Goal: Task Accomplishment & Management: Manage account settings

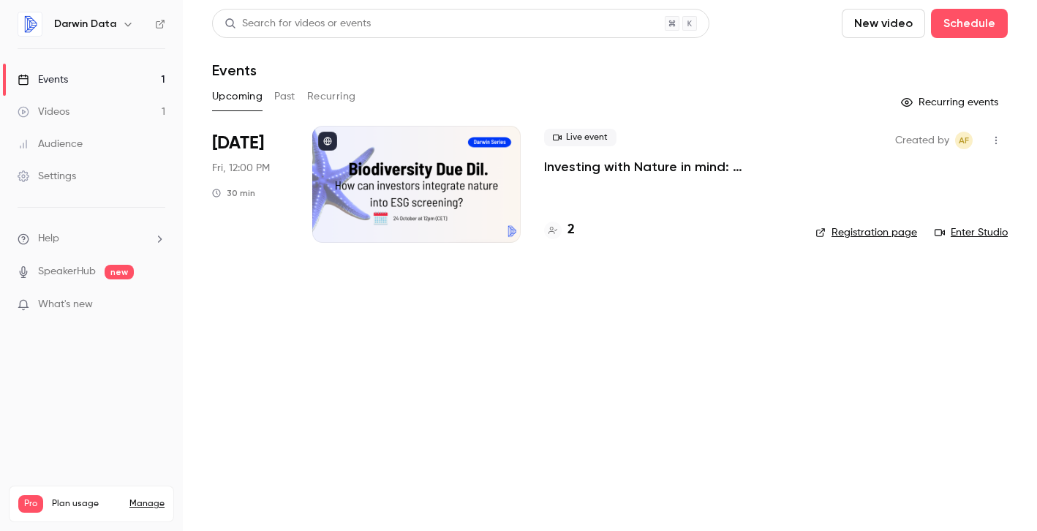
click at [845, 233] on link "Registration page" at bounding box center [866, 232] width 102 height 15
click at [569, 227] on h4 "2" at bounding box center [570, 230] width 7 height 20
click at [409, 192] on div at bounding box center [416, 184] width 208 height 117
click at [850, 233] on link "Registration page" at bounding box center [866, 232] width 102 height 15
click at [394, 186] on div at bounding box center [416, 184] width 208 height 117
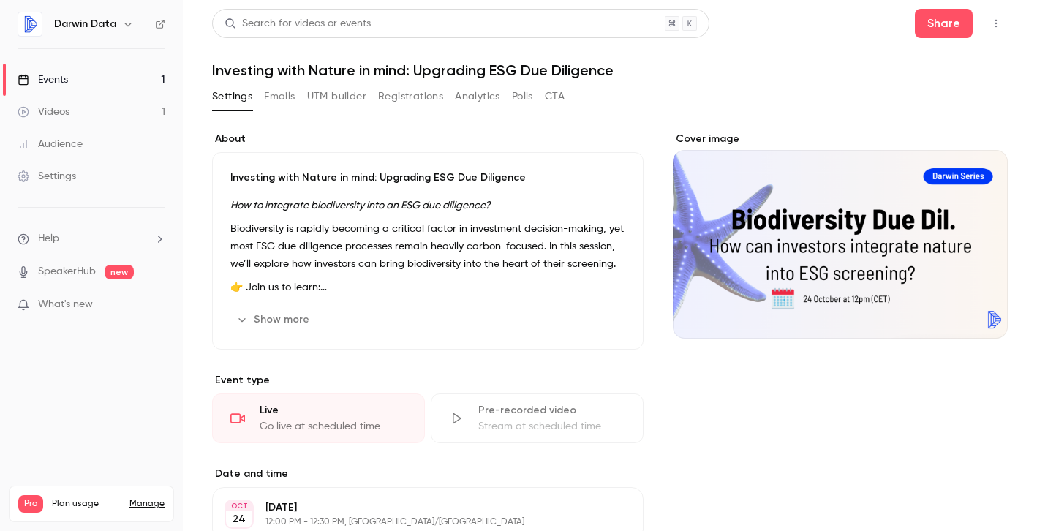
click at [281, 322] on button "Show more" at bounding box center [274, 319] width 88 height 23
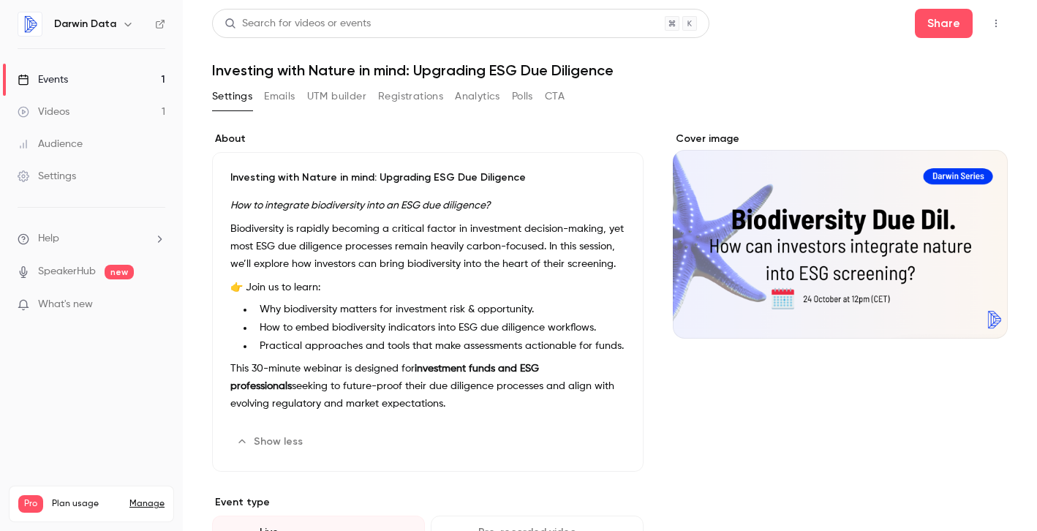
drag, startPoint x: 227, startPoint y: 200, endPoint x: 414, endPoint y: 401, distance: 275.2
click at [414, 401] on div "Investing with Nature in mind: Upgrading ESG Due Diligence How to integrate bio…" at bounding box center [427, 312] width 431 height 320
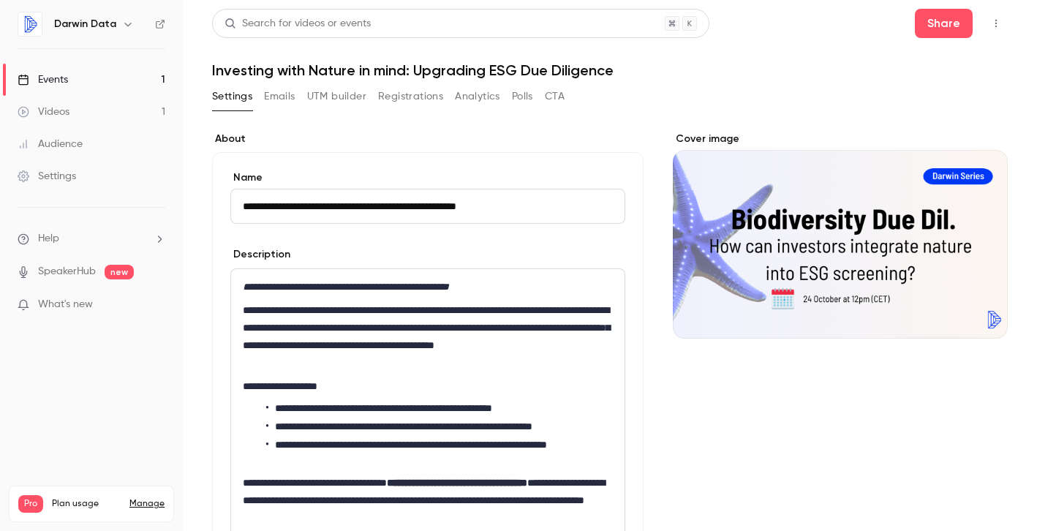
scroll to position [95, 0]
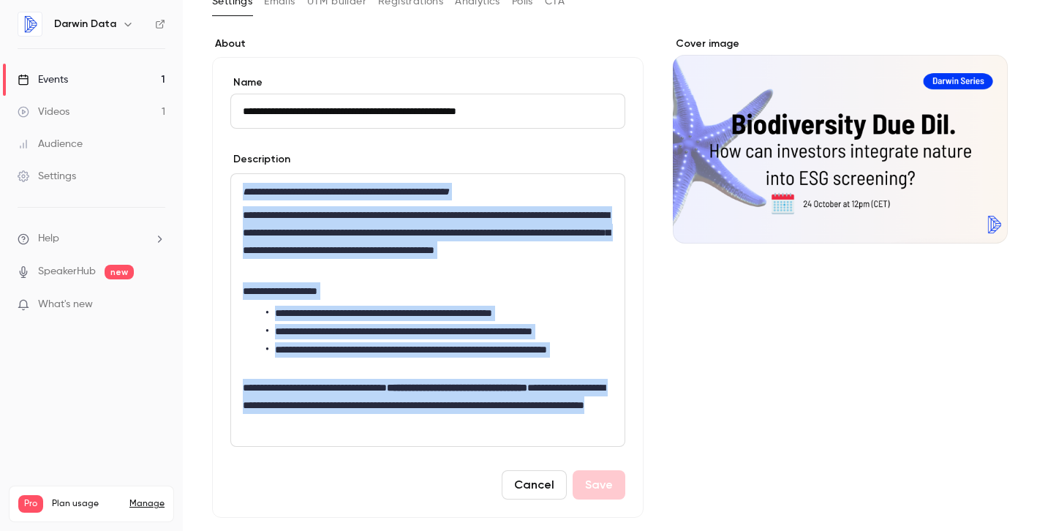
drag, startPoint x: 483, startPoint y: 421, endPoint x: 238, endPoint y: 193, distance: 334.2
click at [238, 192] on div "**********" at bounding box center [427, 310] width 393 height 272
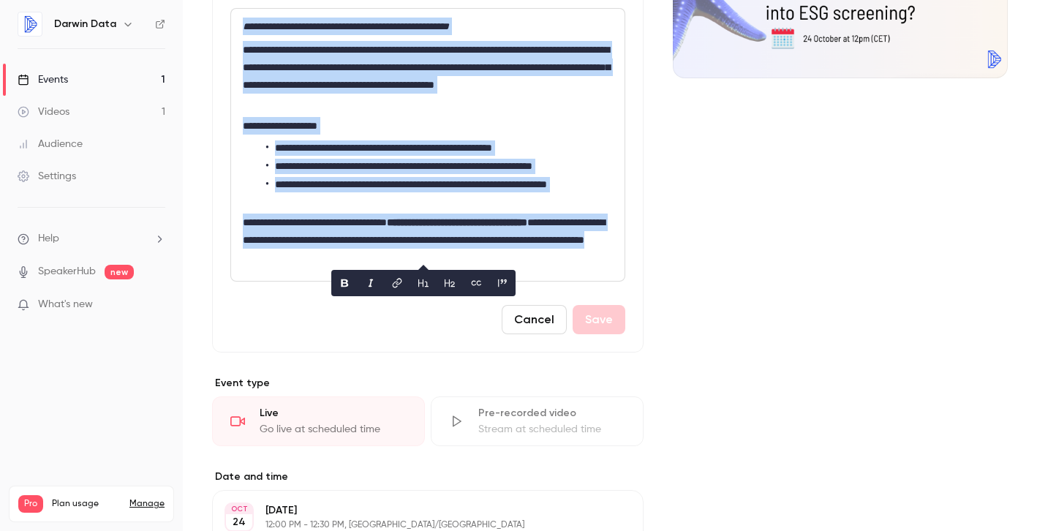
scroll to position [0, 0]
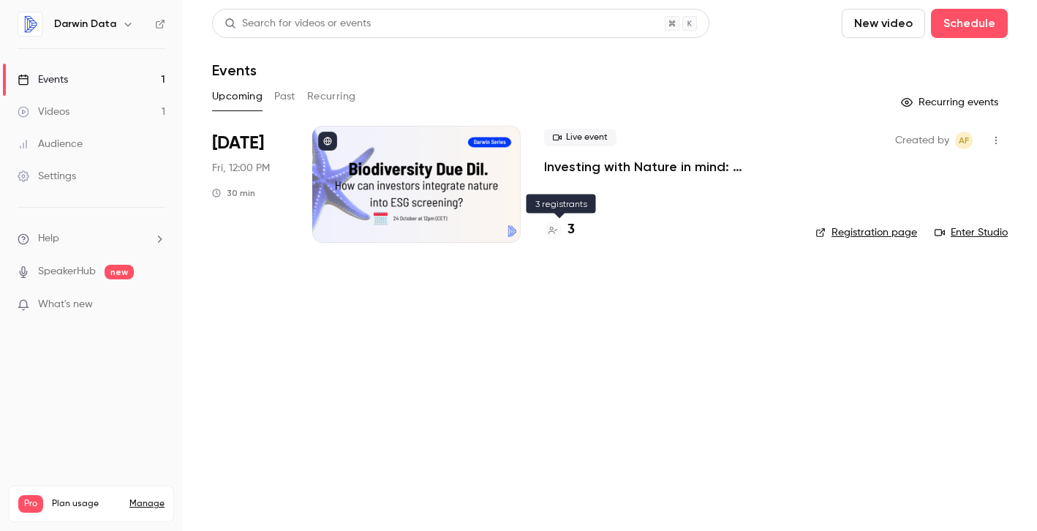
click at [567, 233] on h4 "3" at bounding box center [570, 230] width 7 height 20
click at [848, 235] on link "Registration page" at bounding box center [866, 232] width 102 height 15
